Goal: Information Seeking & Learning: Find specific fact

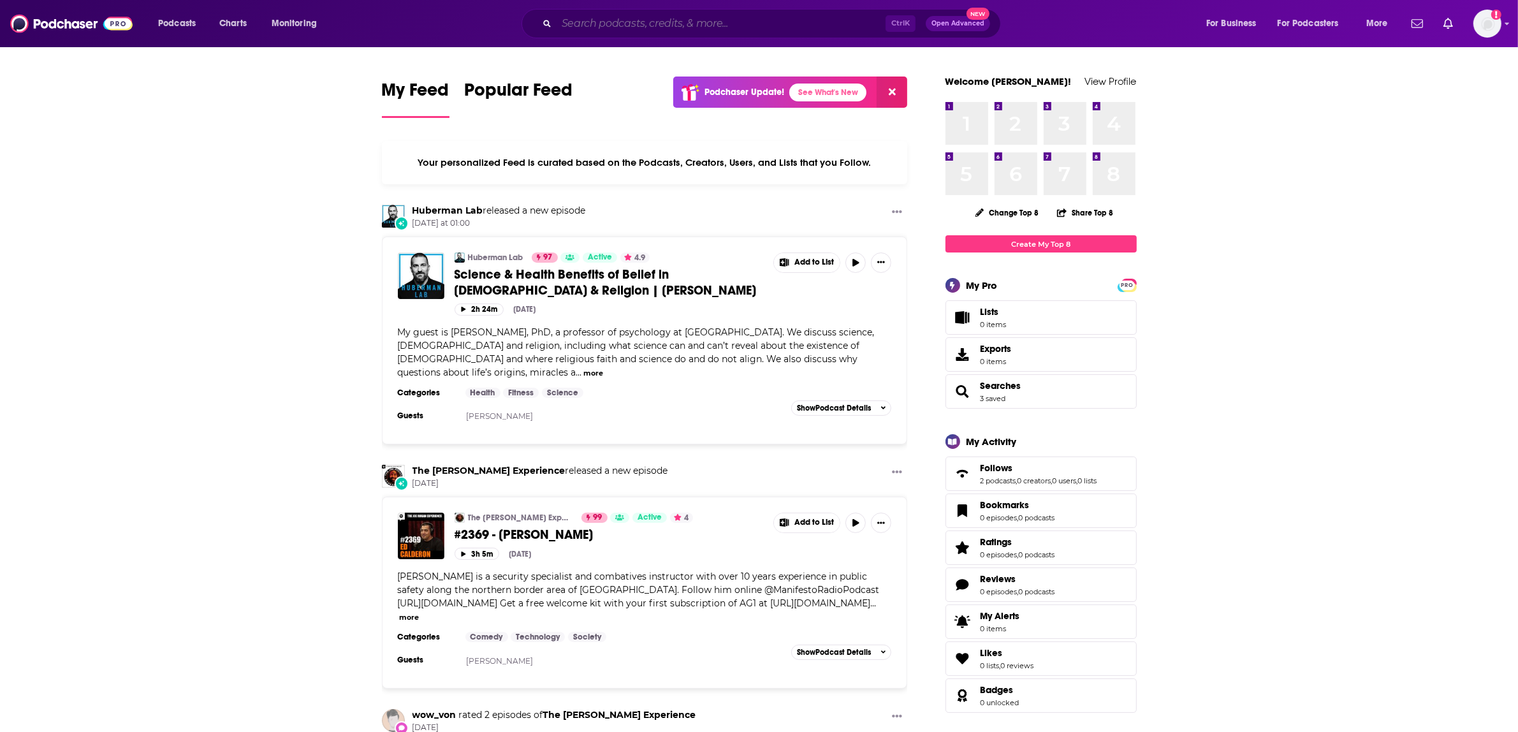
click at [644, 25] on input "Search podcasts, credits, & more..." at bounding box center [720, 23] width 329 height 20
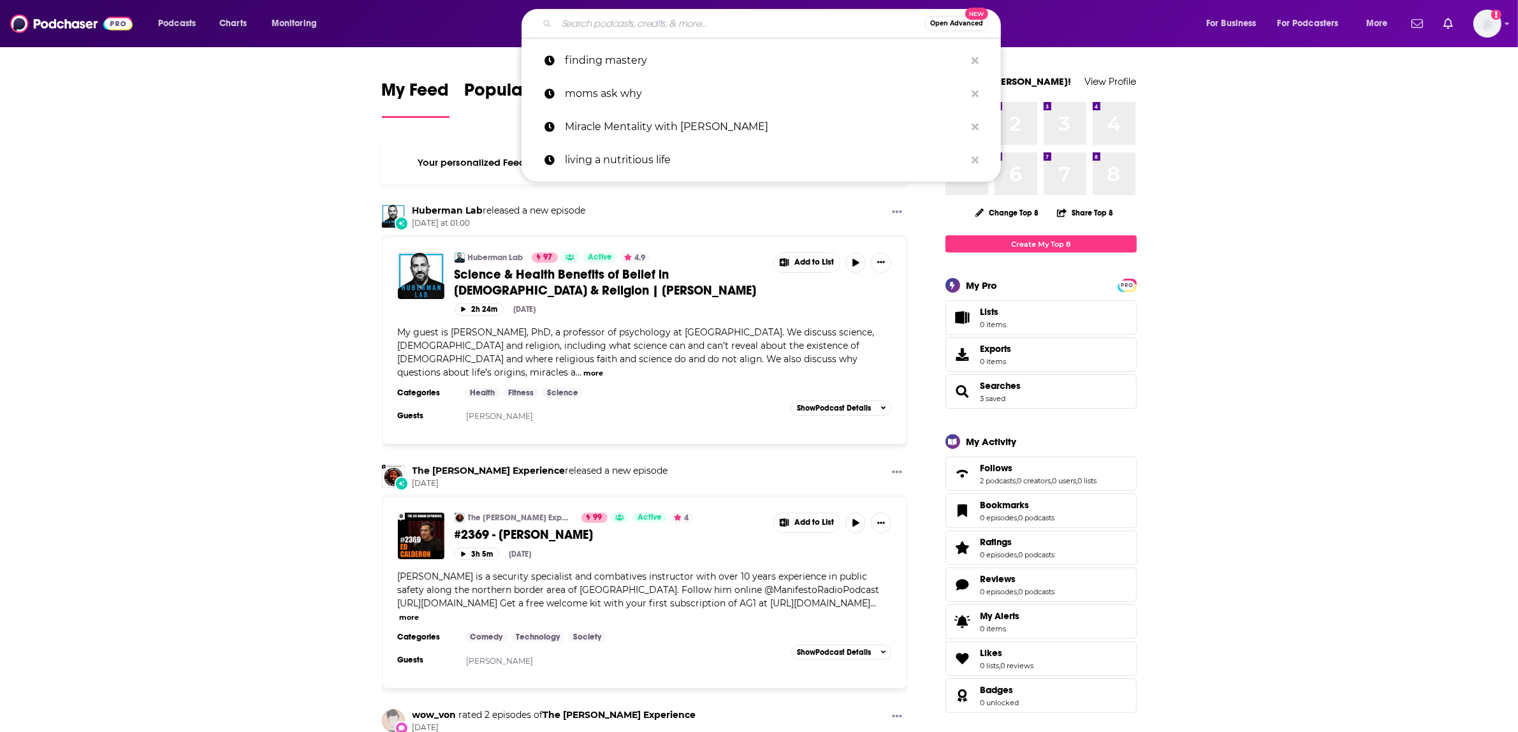
paste input "[PERSON_NAME] | New Frontiers in Functional Medicine, Longevity, Epigenetics"
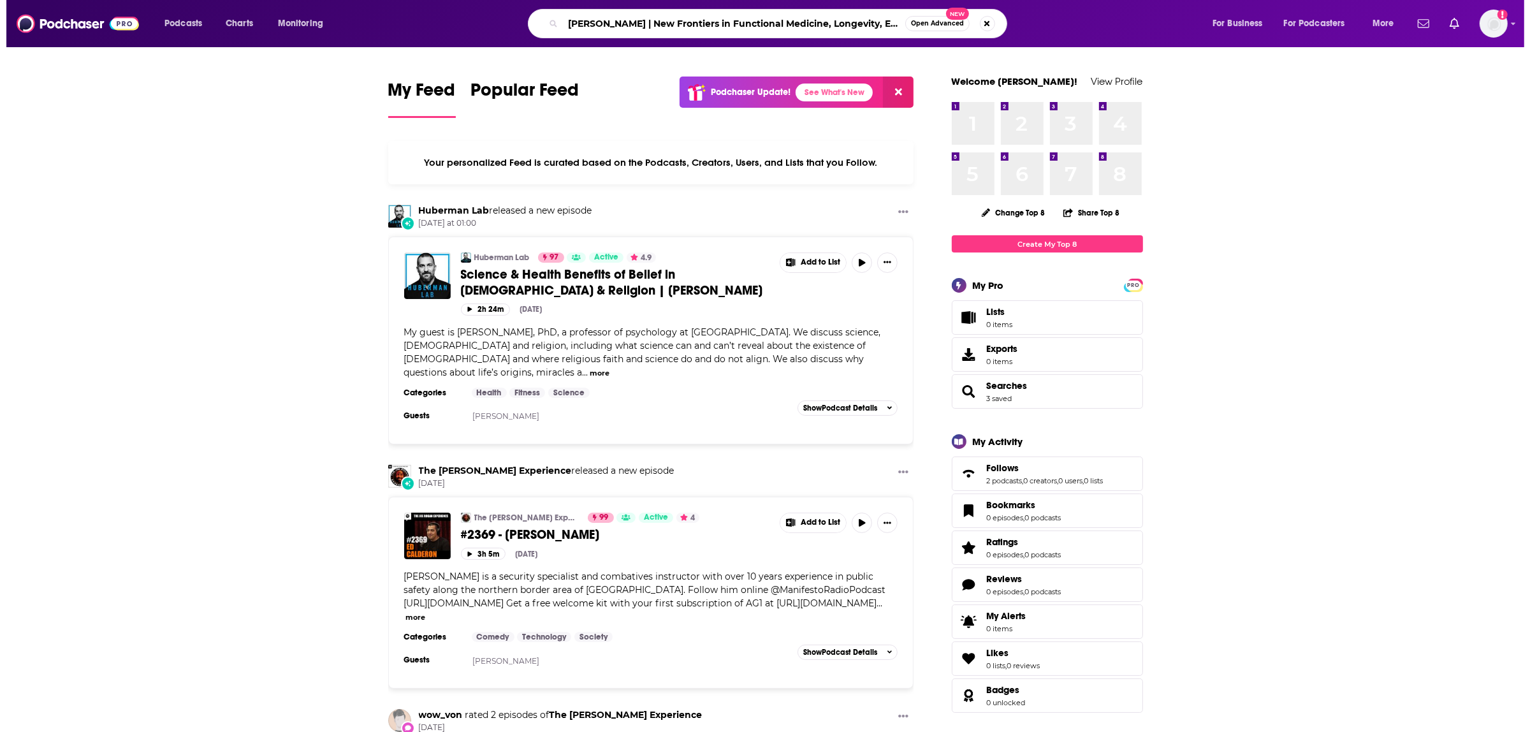
scroll to position [0, 49]
type input "[PERSON_NAME] | New Frontiers in Functional Medicine, Longevity, Epigenetics"
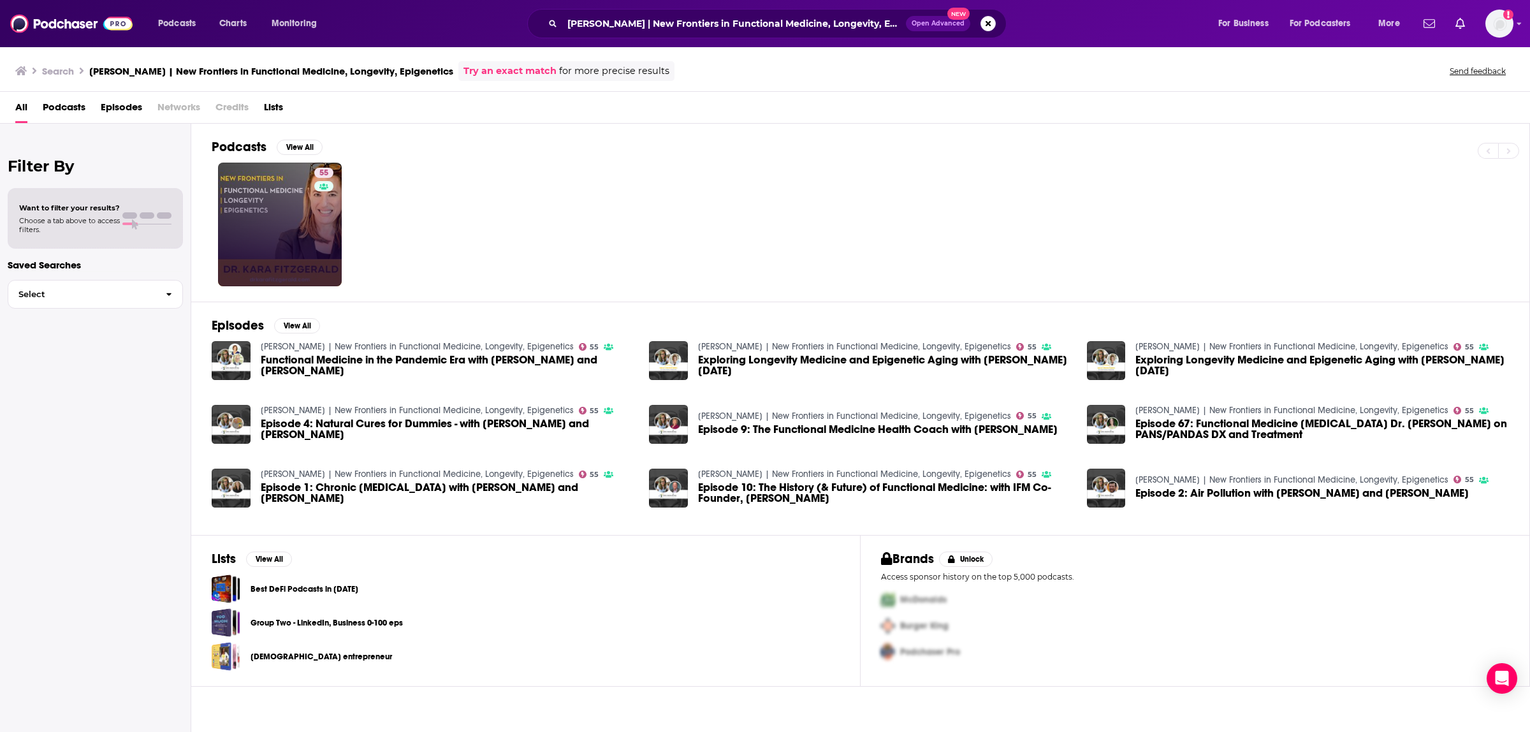
click at [325, 222] on div "55" at bounding box center [325, 224] width 22 height 113
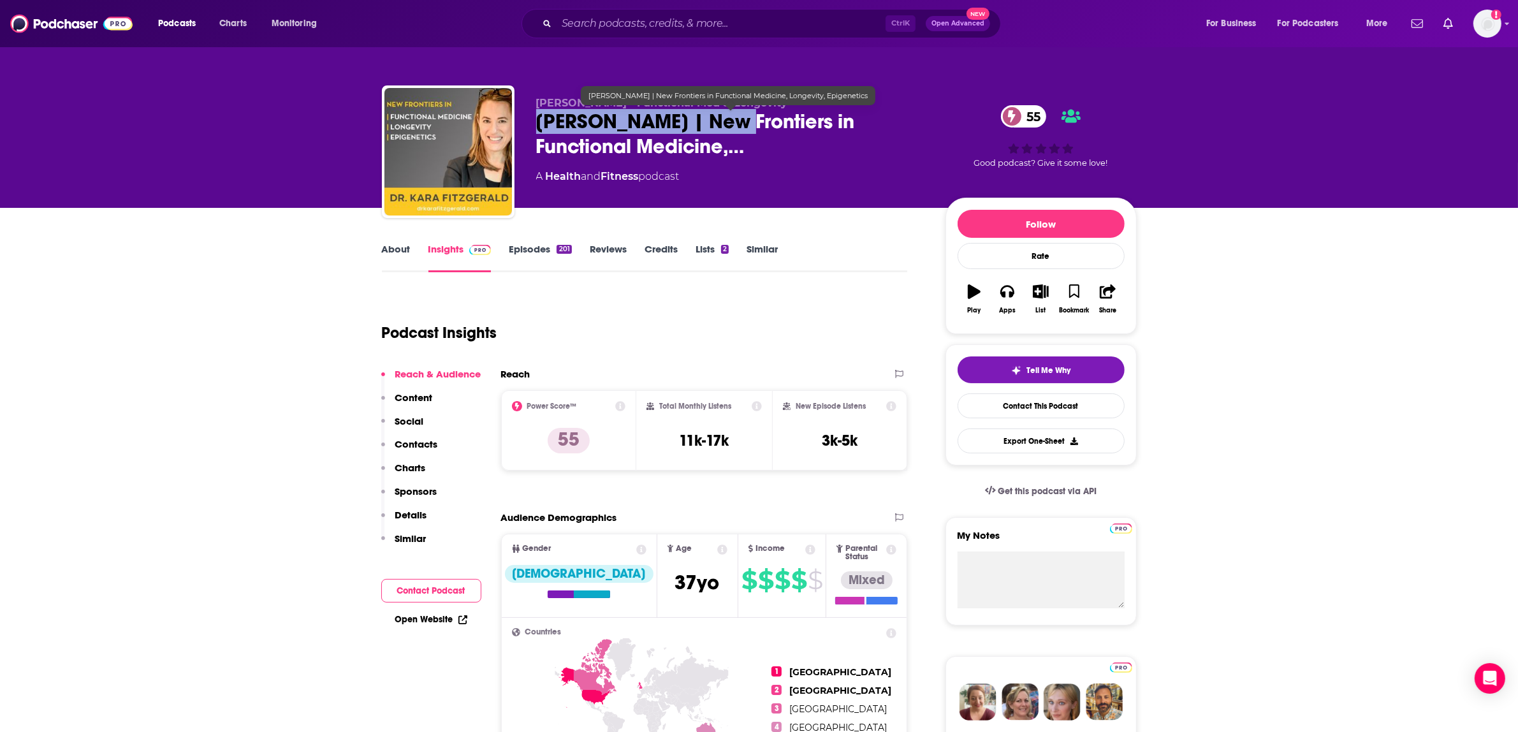
drag, startPoint x: 709, startPoint y: 118, endPoint x: 523, endPoint y: 120, distance: 186.1
click at [525, 121] on div "[PERSON_NAME] - Functional Med & Longevity [PERSON_NAME] | New Frontiers in Fun…" at bounding box center [759, 154] width 755 height 138
copy h2 "[PERSON_NAME]"
